Goal: Information Seeking & Learning: Check status

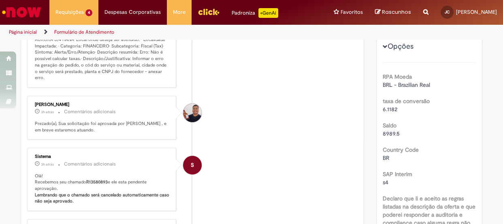
scroll to position [73, 0]
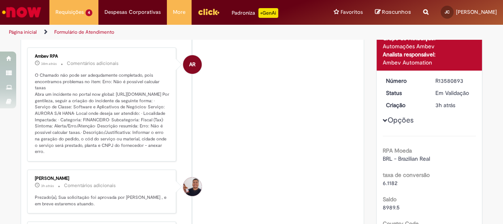
click at [85, 82] on p "O Chamado não pode ser adequdamente completado, pois encontramos problemas no i…" at bounding box center [102, 113] width 135 height 83
click at [96, 81] on p "O Chamado não pode ser adequdamente completado, pois encontramos problemas no i…" at bounding box center [102, 113] width 135 height 83
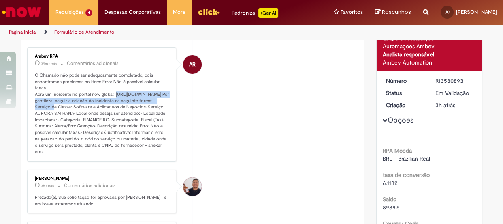
drag, startPoint x: 112, startPoint y: 87, endPoint x: 154, endPoint y: 98, distance: 43.1
click at [154, 98] on p "O Chamado não pode ser adequdamente completado, pois encontramos problemas no i…" at bounding box center [102, 113] width 135 height 83
copy p "[URL][DOMAIN_NAME]"
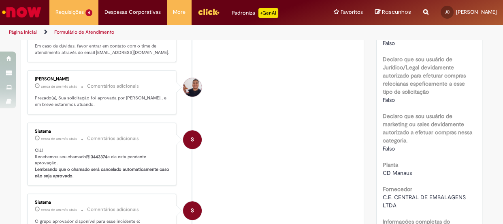
scroll to position [362, 0]
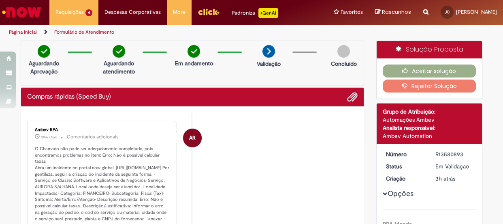
scroll to position [36, 0]
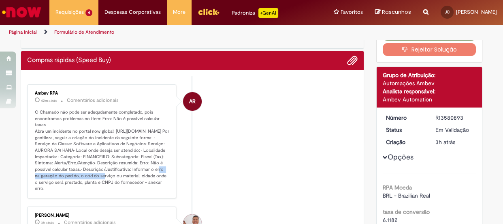
drag, startPoint x: 117, startPoint y: 168, endPoint x: 60, endPoint y: 173, distance: 56.9
click at [60, 173] on p "O Chamado não pode ser adequdamente completado, pois encontramos problemas no i…" at bounding box center [102, 150] width 135 height 83
copy p "Erro: Não é possível calcular taxas."
drag, startPoint x: 85, startPoint y: 203, endPoint x: 83, endPoint y: 199, distance: 4.5
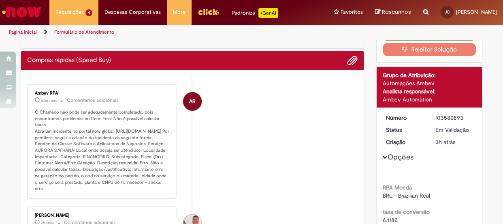
drag, startPoint x: 110, startPoint y: 174, endPoint x: 149, endPoint y: 187, distance: 41.1
click at [149, 187] on p "O Chamado não pode ser adequdamente completado, pois encontramos problemas no i…" at bounding box center [102, 150] width 135 height 83
copy p "Informar o erro na geração do pedido, o cód do serviço ou material, cidade onde…"
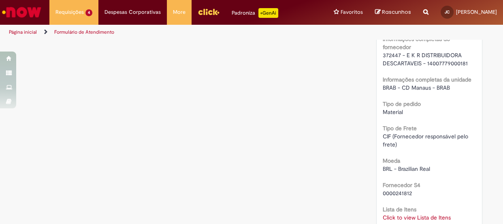
scroll to position [736, 0]
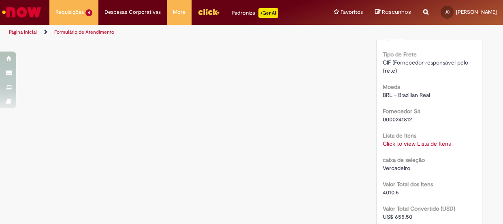
click at [392, 143] on link "Click to view Lista de Itens" at bounding box center [417, 143] width 68 height 7
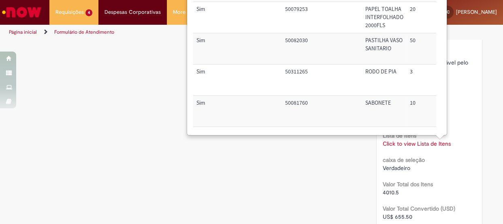
scroll to position [199, 0]
drag, startPoint x: 314, startPoint y: 72, endPoint x: 278, endPoint y: 71, distance: 36.0
click at [278, 71] on tr "Sim 50311265 RODO DE PIA 3 8,00 24,00 Nacional: Alíquota ICMS 0%,7%, 12% ou 18%…" at bounding box center [488, 80] width 590 height 31
copy tr "50311265"
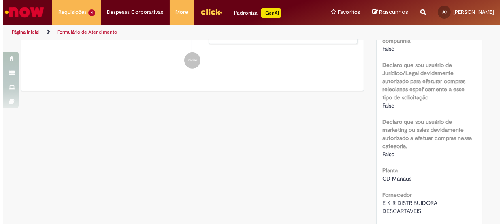
scroll to position [548, 0]
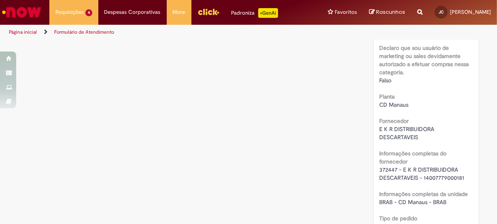
click at [468, 184] on div "RPA Moeda BRL - Brazilian Real taxa de conversão 6.1182 Saldo 8989.5 Country Co…" at bounding box center [427, 168] width 94 height 1015
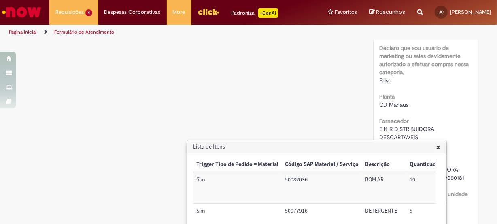
click at [464, 175] on div "372447 - E K R DISTRIBUIDORA DESCARTAVEIS - 14007779000181" at bounding box center [427, 173] width 94 height 16
drag, startPoint x: 464, startPoint y: 175, endPoint x: 447, endPoint y: 174, distance: 17.0
click at [447, 174] on div "372447 - E K R DISTRIBUIDORA DESCARTAVEIS - 14007779000181" at bounding box center [427, 173] width 94 height 16
click at [437, 147] on span "×" at bounding box center [438, 146] width 4 height 11
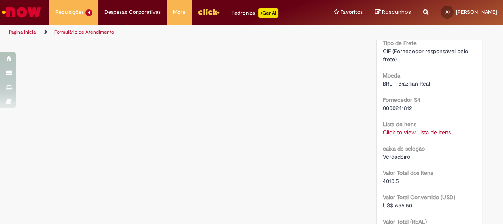
scroll to position [711, 0]
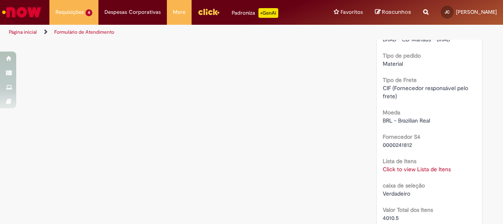
click at [432, 171] on link "Click to view Lista de Itens" at bounding box center [417, 168] width 68 height 7
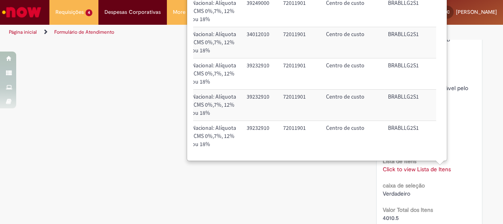
scroll to position [302, 348]
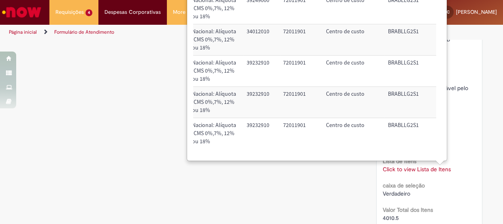
drag, startPoint x: 468, startPoint y: 92, endPoint x: 470, endPoint y: 96, distance: 5.6
click at [468, 92] on div "CIF (Fornecedor responsável pelo frete)" at bounding box center [430, 92] width 94 height 16
click at [465, 151] on div "RPA Moeda BRL - Brazilian Real taxa de conversão 6.1182 Saldo 8989.5 Country Co…" at bounding box center [430, 5] width 94 height 1015
click at [461, 155] on div "Lista de Itens Click to view Lista de Itens Click to view Lista de Itens" at bounding box center [430, 164] width 94 height 18
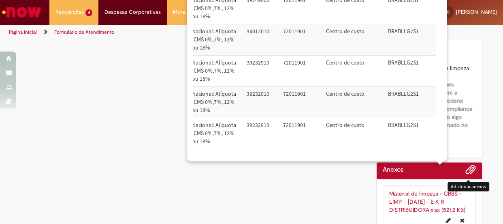
scroll to position [1104, 0]
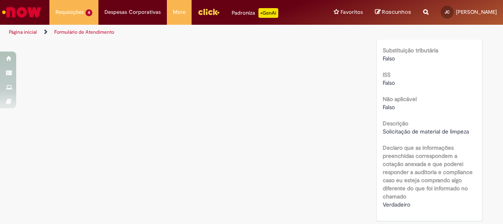
scroll to position [1000, 0]
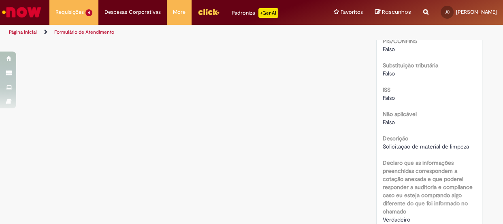
click at [500, 36] on div "Página inicial Formulário de Atendimento" at bounding box center [251, 32] width 503 height 15
drag, startPoint x: 500, startPoint y: 34, endPoint x: 497, endPoint y: 31, distance: 4.3
click at [498, 34] on div "Página inicial Formulário de Atendimento" at bounding box center [251, 32] width 503 height 15
click at [495, 32] on div "Página inicial Formulário de Atendimento" at bounding box center [251, 32] width 503 height 15
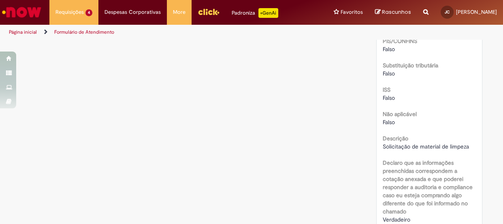
click at [493, 34] on div "Página inicial Formulário de Atendimento" at bounding box center [251, 32] width 503 height 15
click at [490, 36] on div "Página inicial Formulário de Atendimento" at bounding box center [251, 32] width 503 height 15
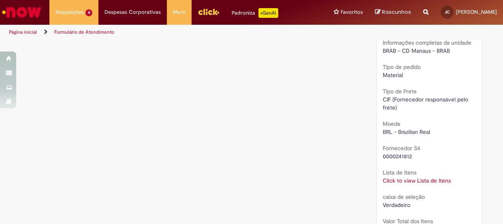
scroll to position [773, 0]
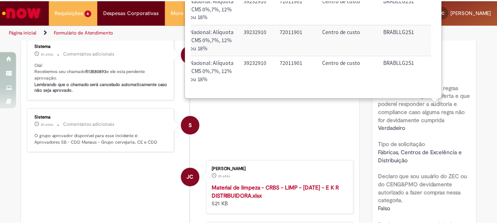
scroll to position [294, 0]
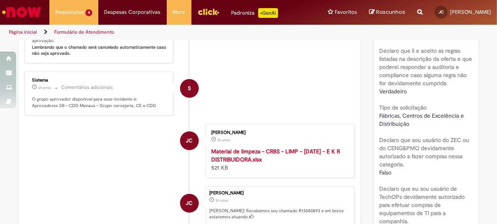
click at [244, 151] on strong "Material de limpeza - CRBS - LIMP - [DATE] - E K R DISTRIBUIDORA.xlsx" at bounding box center [275, 154] width 129 height 15
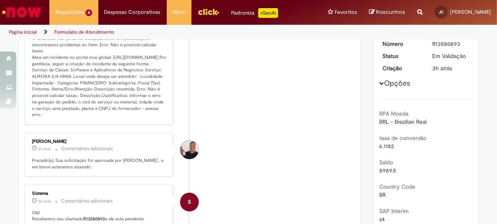
scroll to position [73, 0]
